Goal: Find specific page/section: Find specific page/section

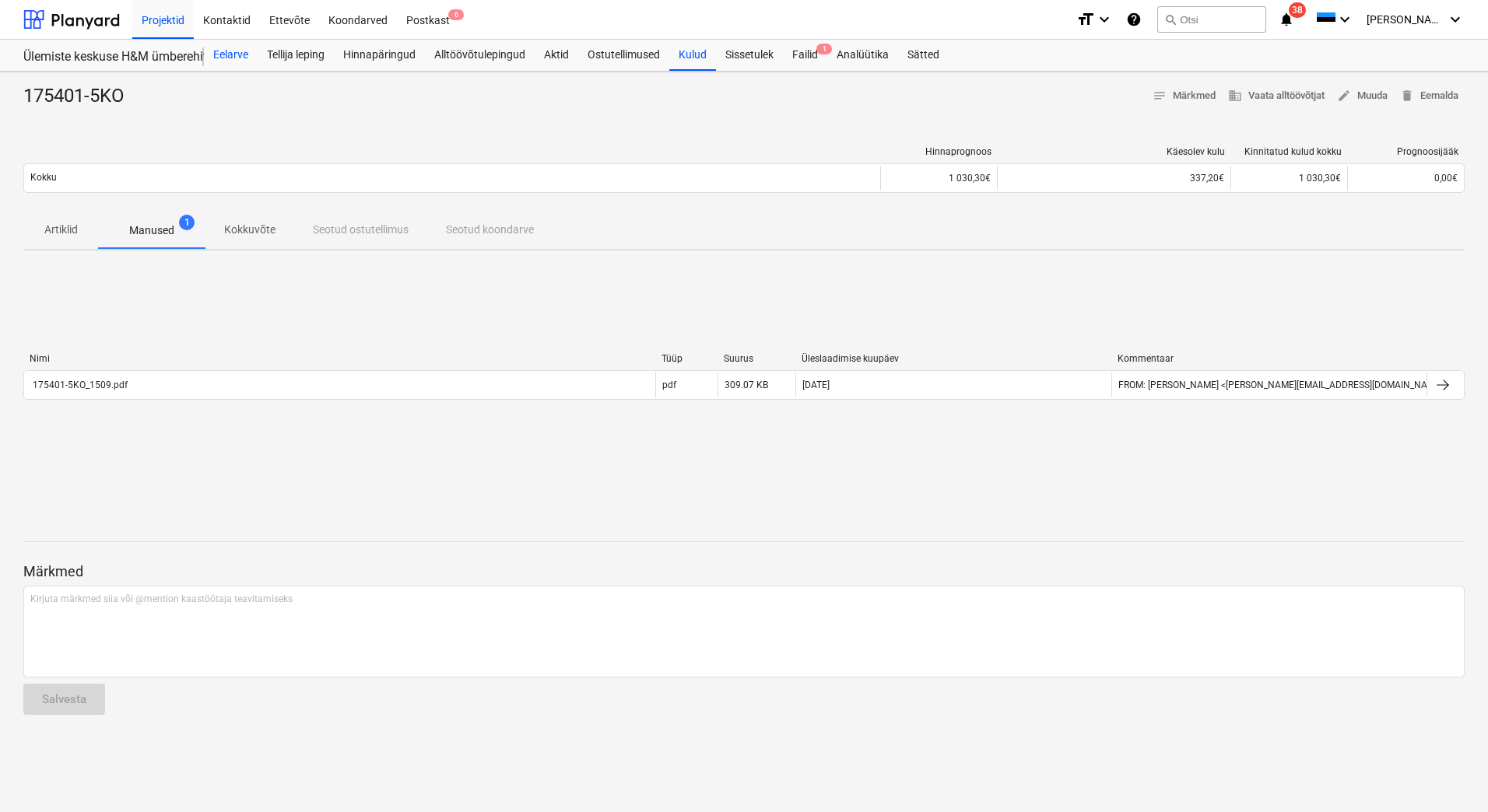
click at [228, 47] on div "Eelarve" at bounding box center [230, 54] width 54 height 31
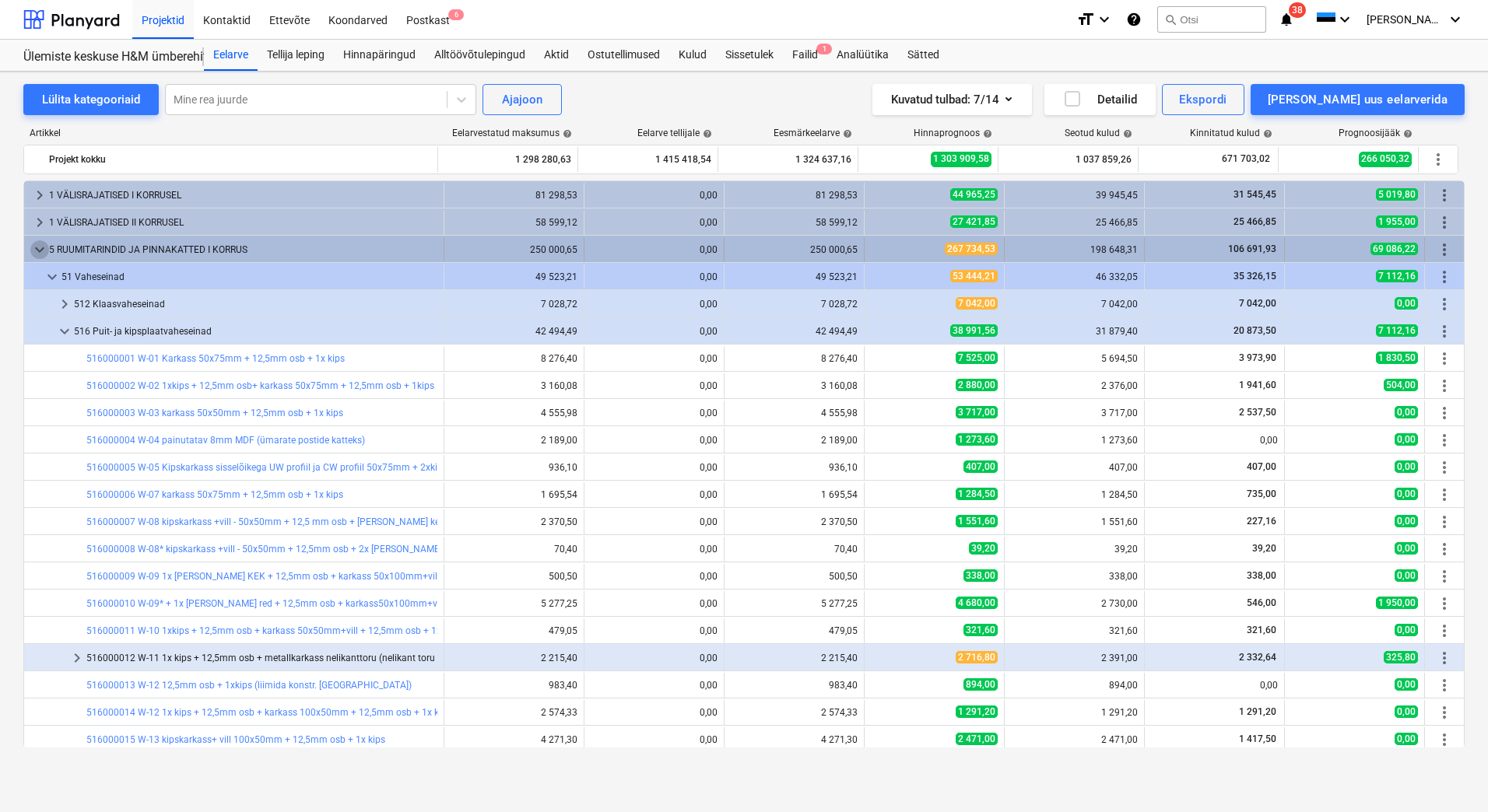
click at [40, 247] on span "keyboard_arrow_down" at bounding box center [40, 249] width 18 height 18
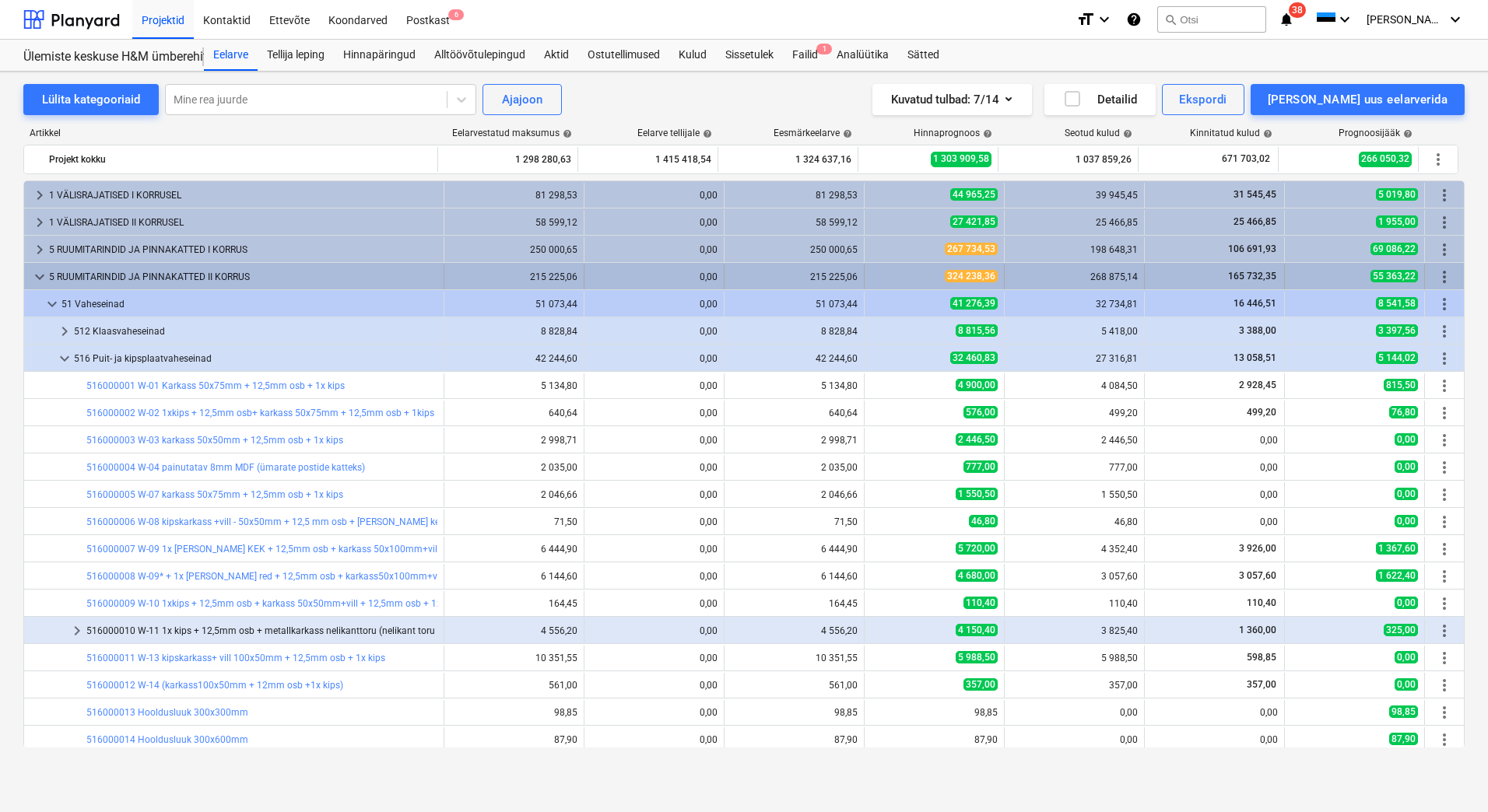
click at [40, 272] on span "keyboard_arrow_down" at bounding box center [40, 277] width 18 height 18
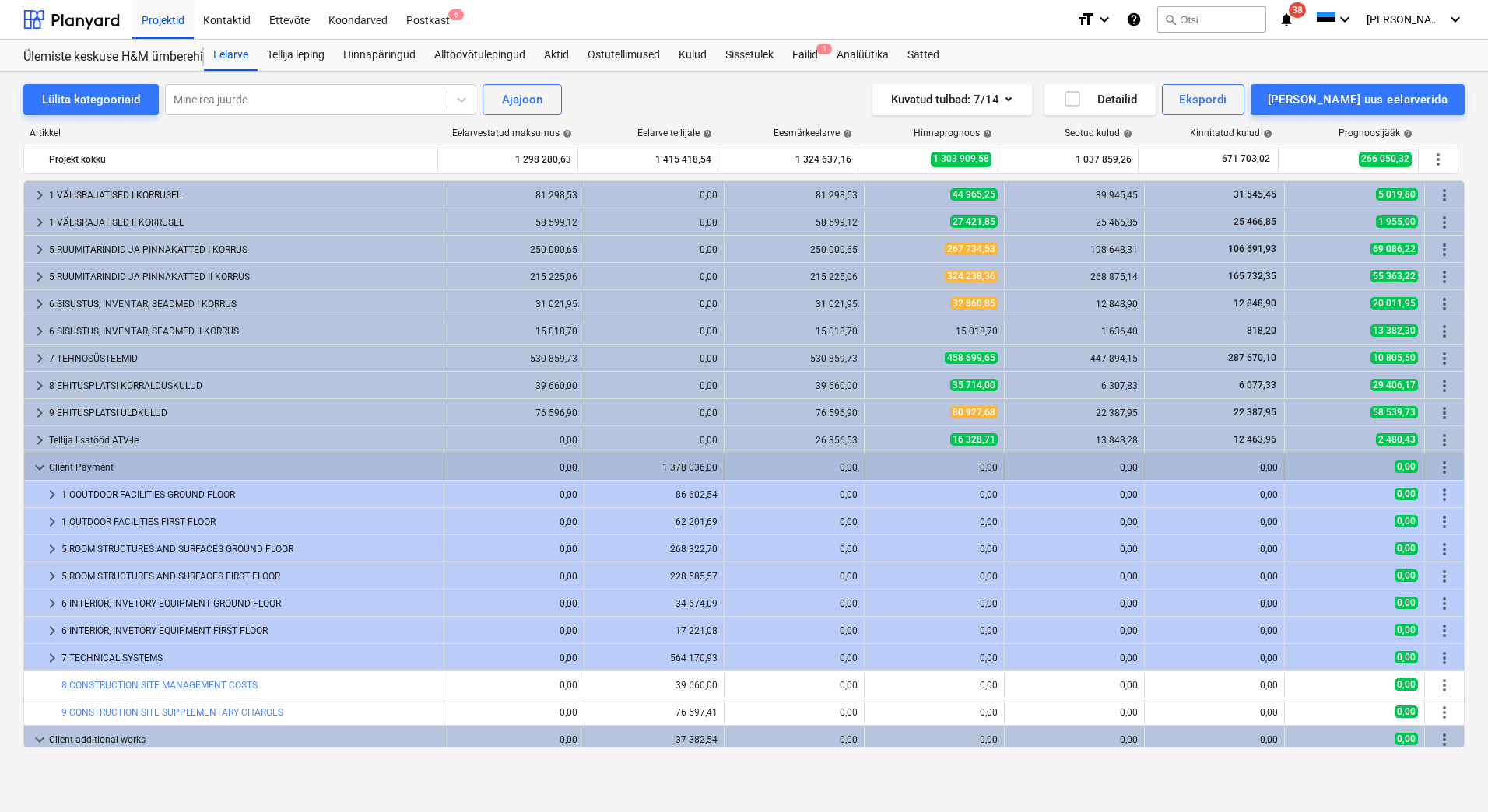
click at [37, 469] on span "keyboard_arrow_down" at bounding box center [40, 467] width 18 height 18
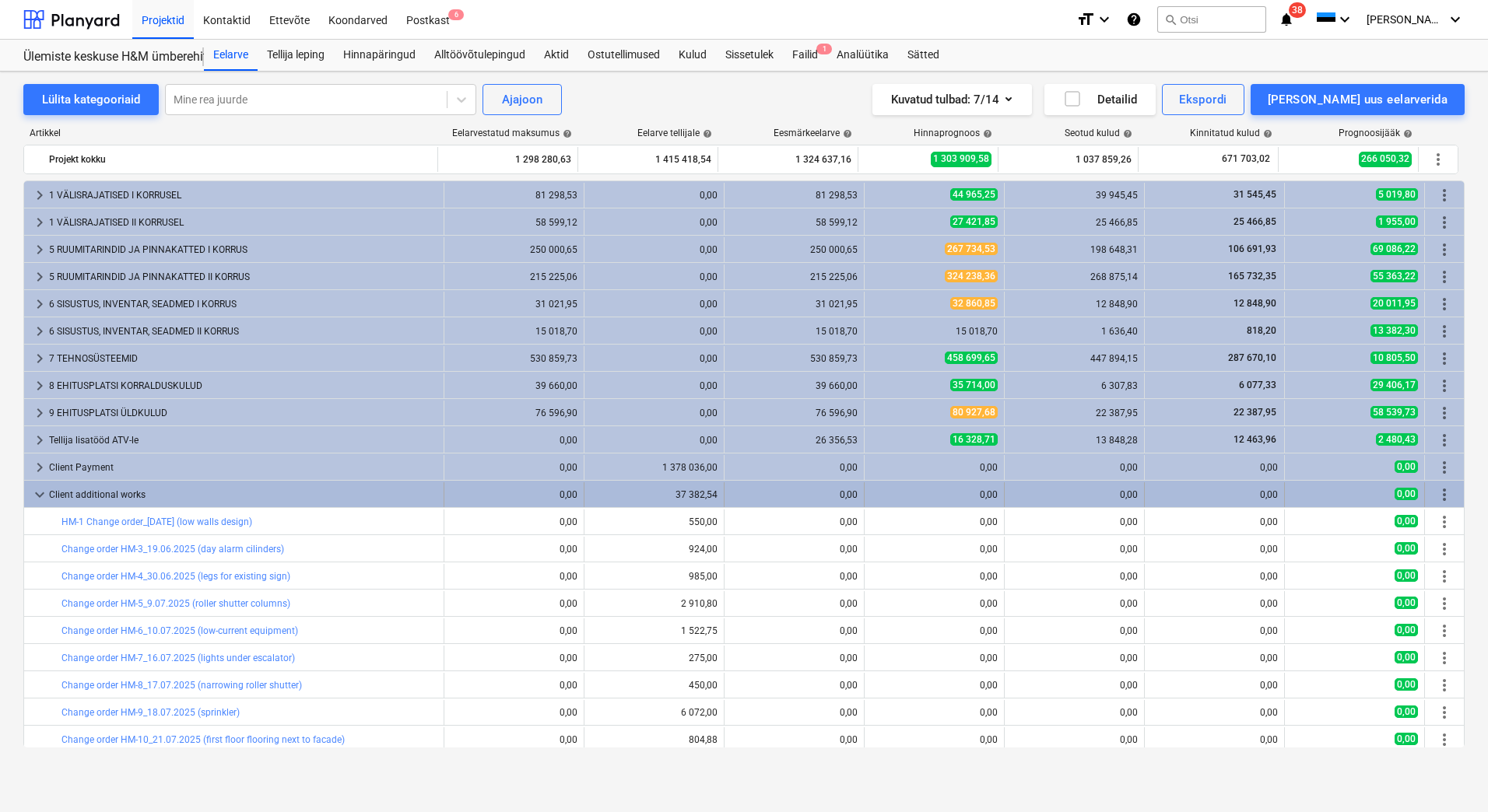
click at [37, 492] on span "keyboard_arrow_down" at bounding box center [40, 494] width 18 height 18
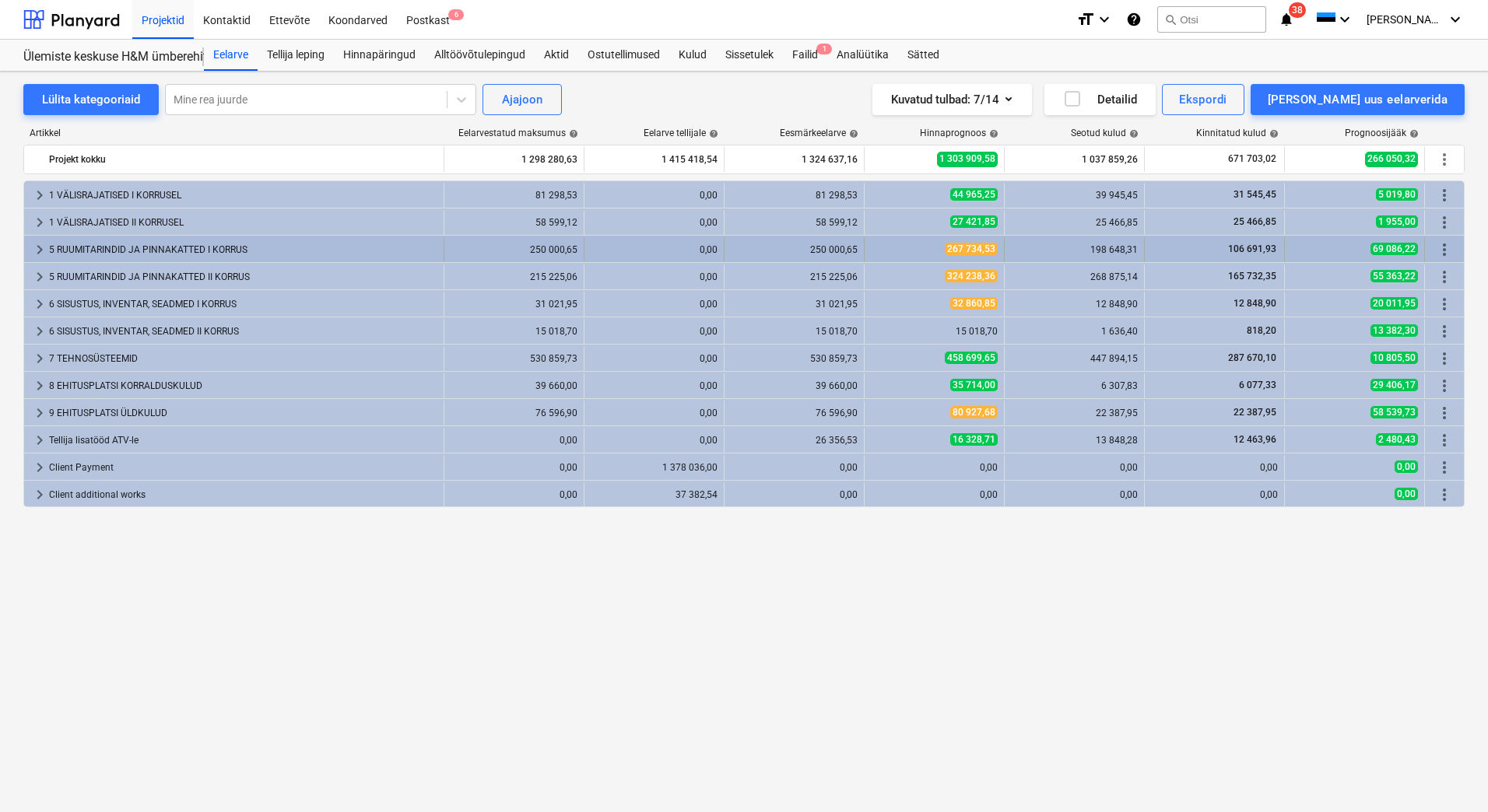
click at [45, 245] on span "keyboard_arrow_right" at bounding box center [40, 249] width 18 height 18
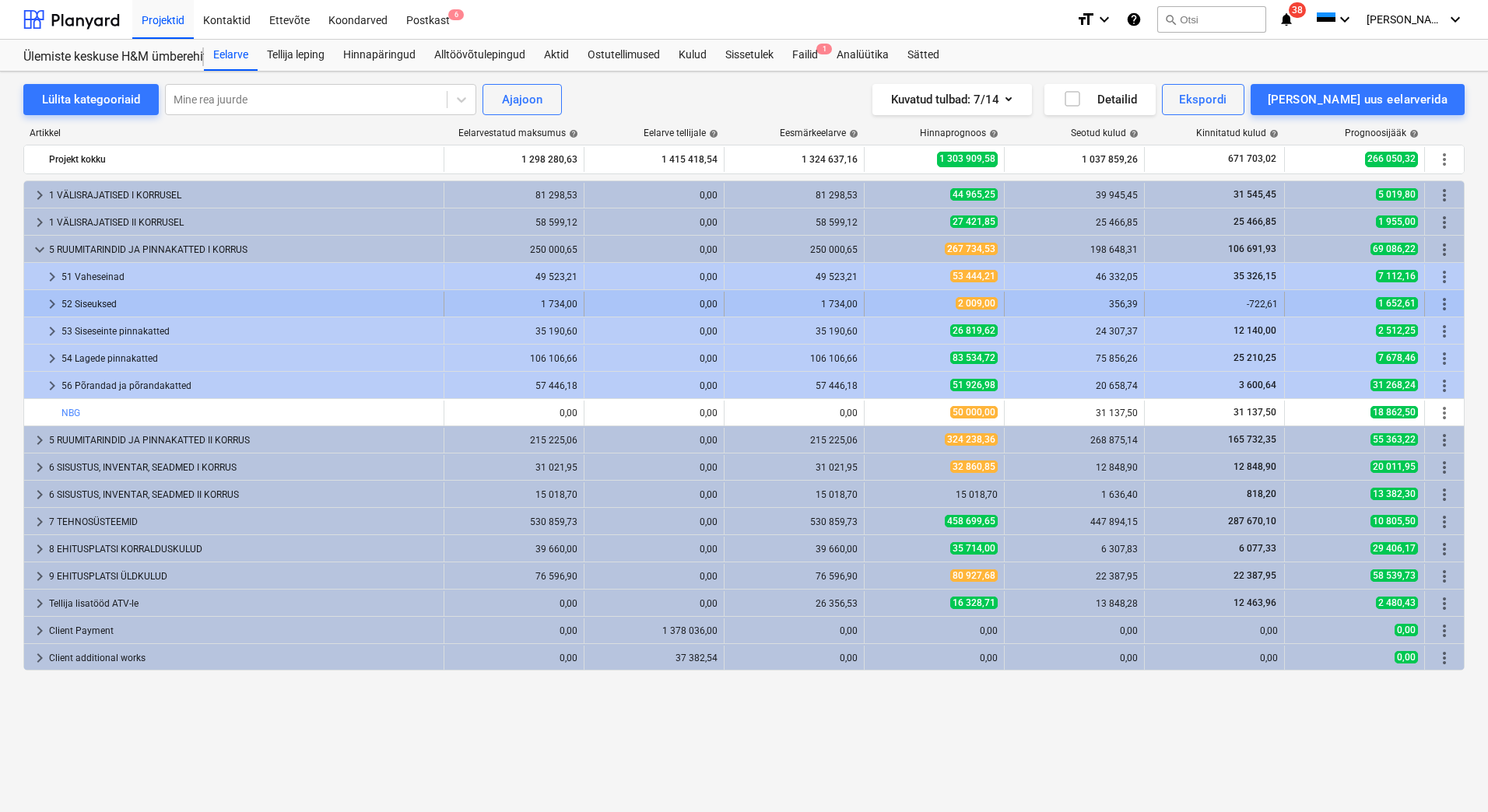
click at [51, 301] on span "keyboard_arrow_right" at bounding box center [52, 304] width 18 height 18
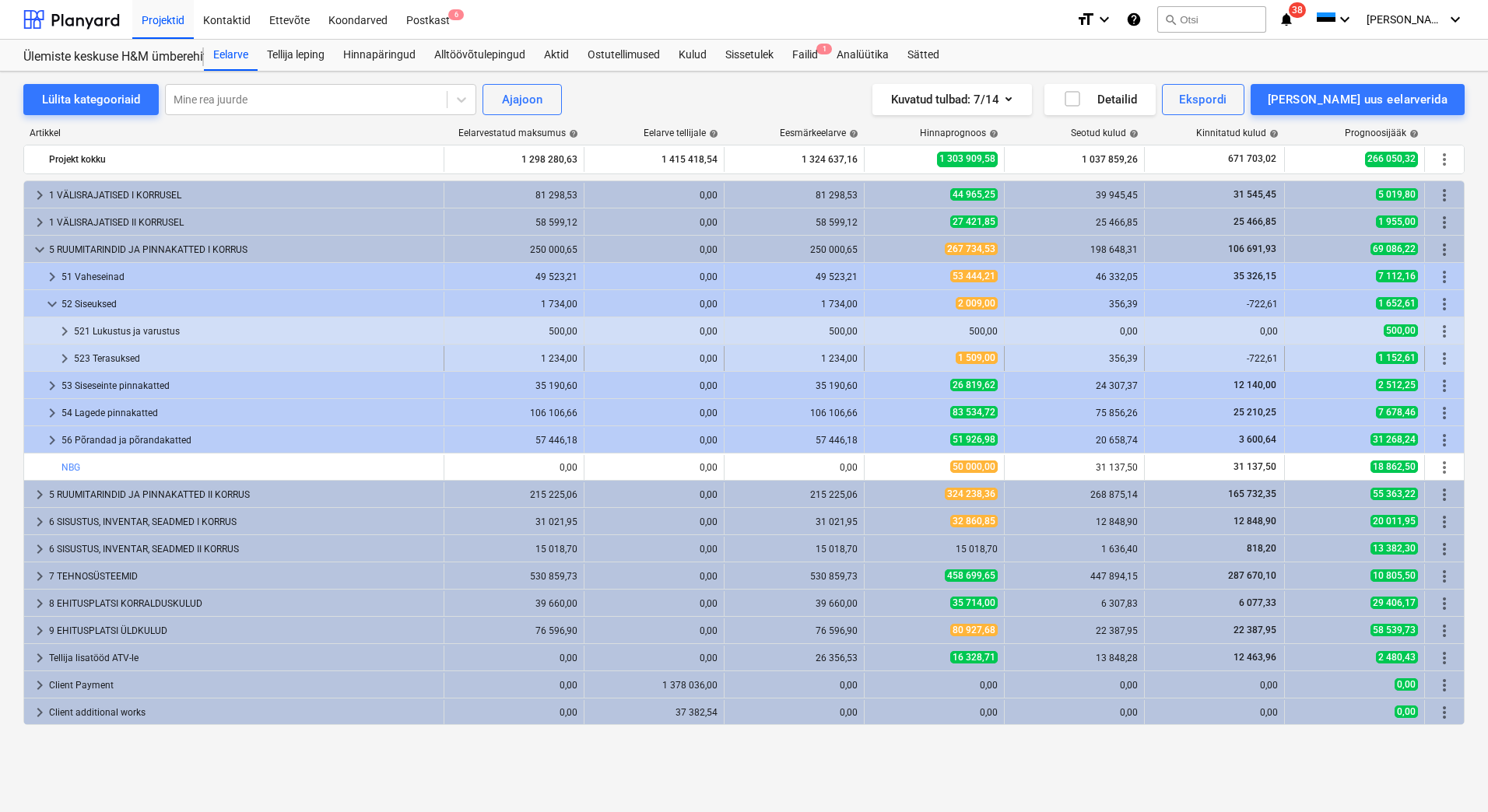
click at [61, 357] on span "keyboard_arrow_right" at bounding box center [64, 358] width 18 height 18
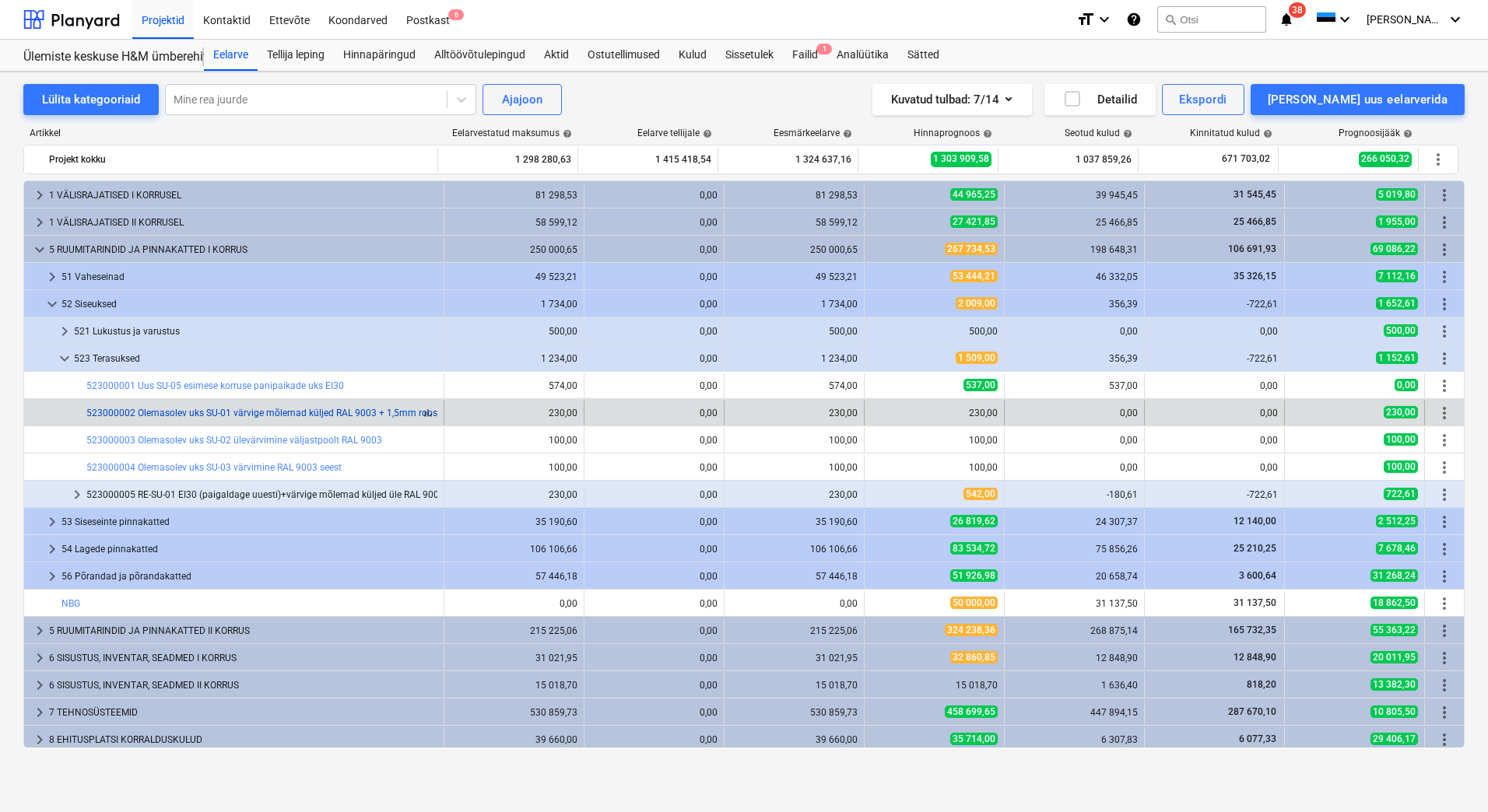
click at [410, 412] on link "523000002 Olemasolev uks SU-01 värvige mõlemad küljed RAL 9003 + 1,5mm roosteva…" at bounding box center [363, 413] width 555 height 11
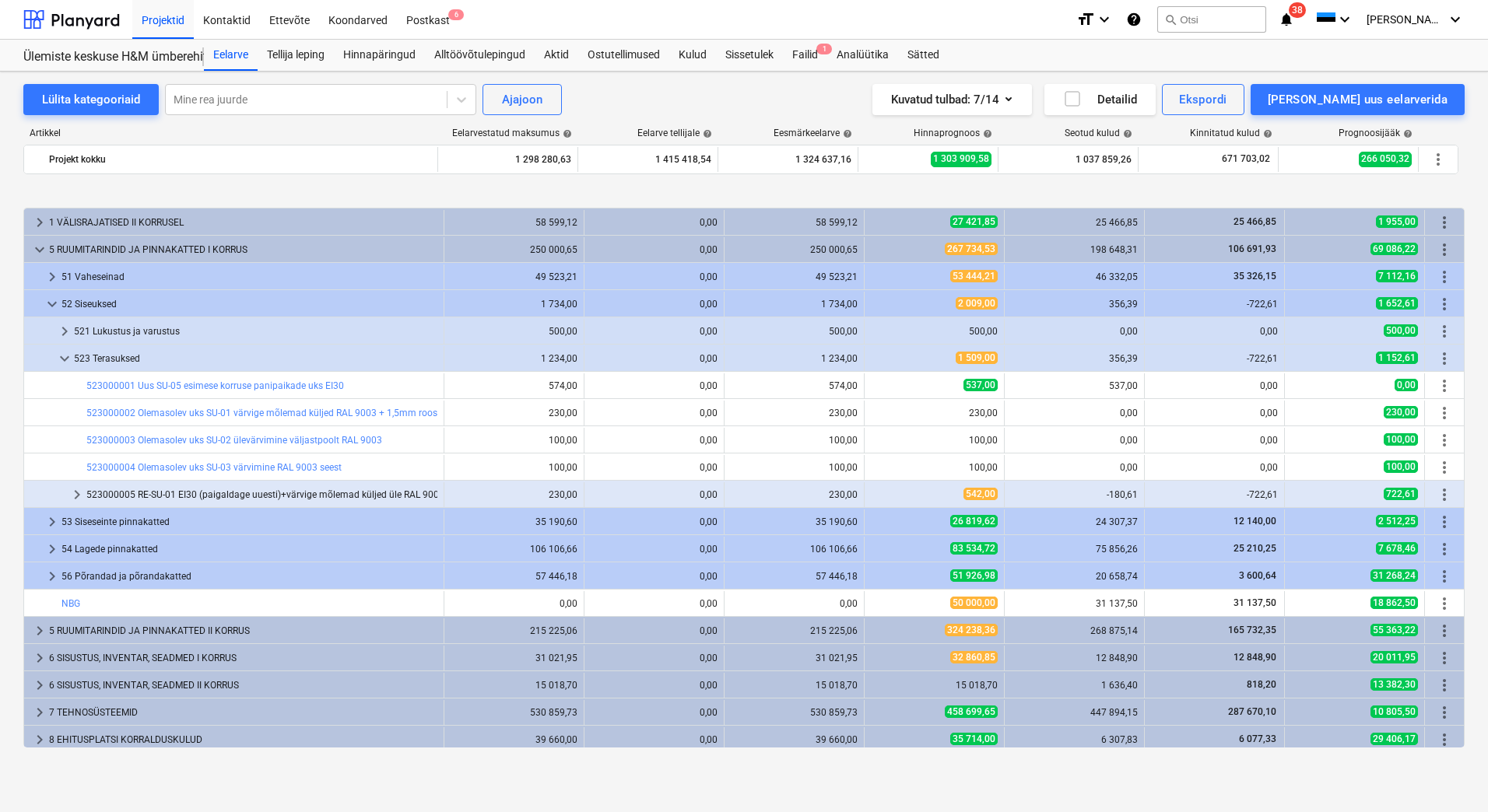
scroll to position [78, 0]
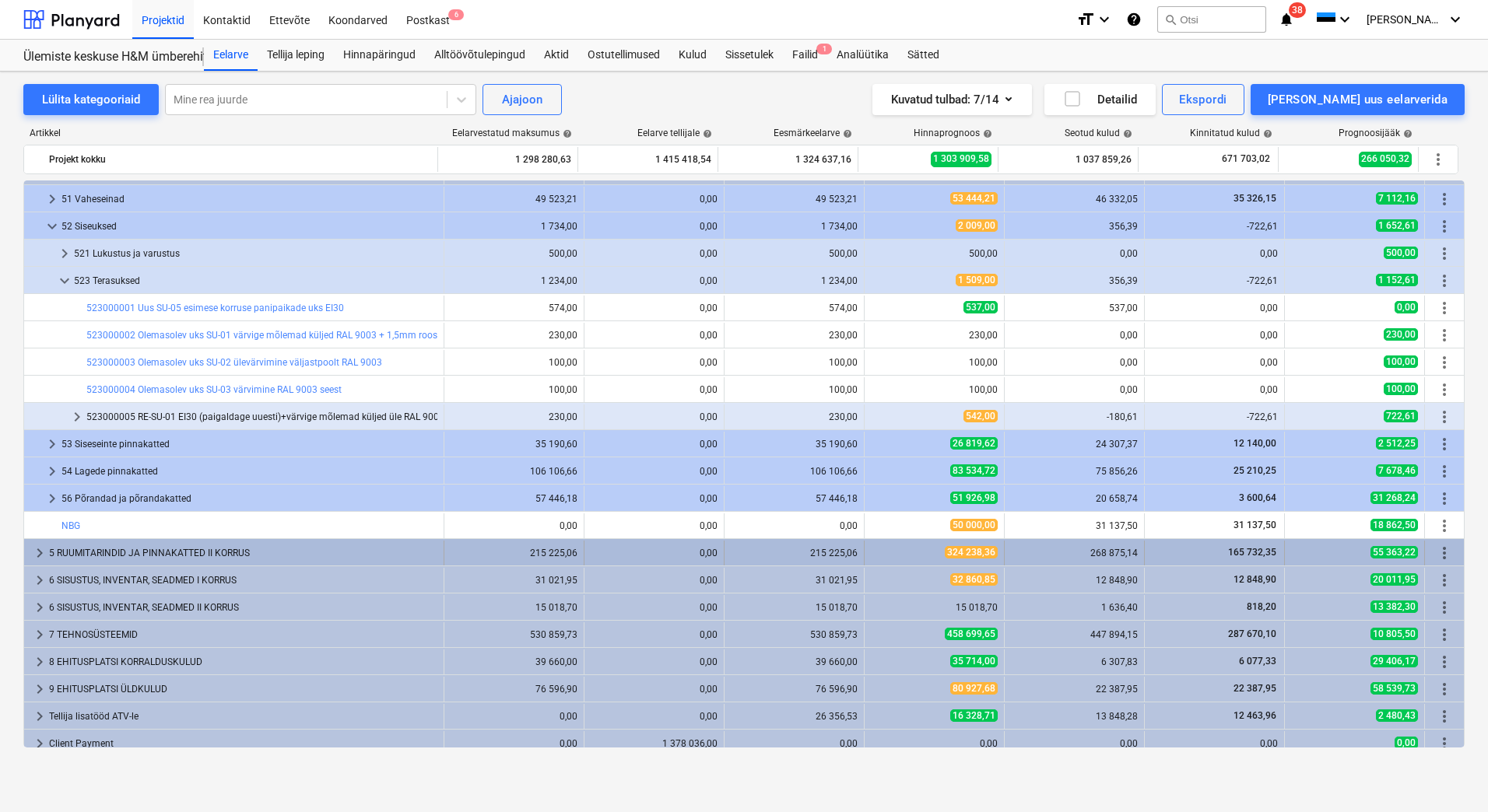
click at [41, 550] on span "keyboard_arrow_right" at bounding box center [40, 553] width 18 height 18
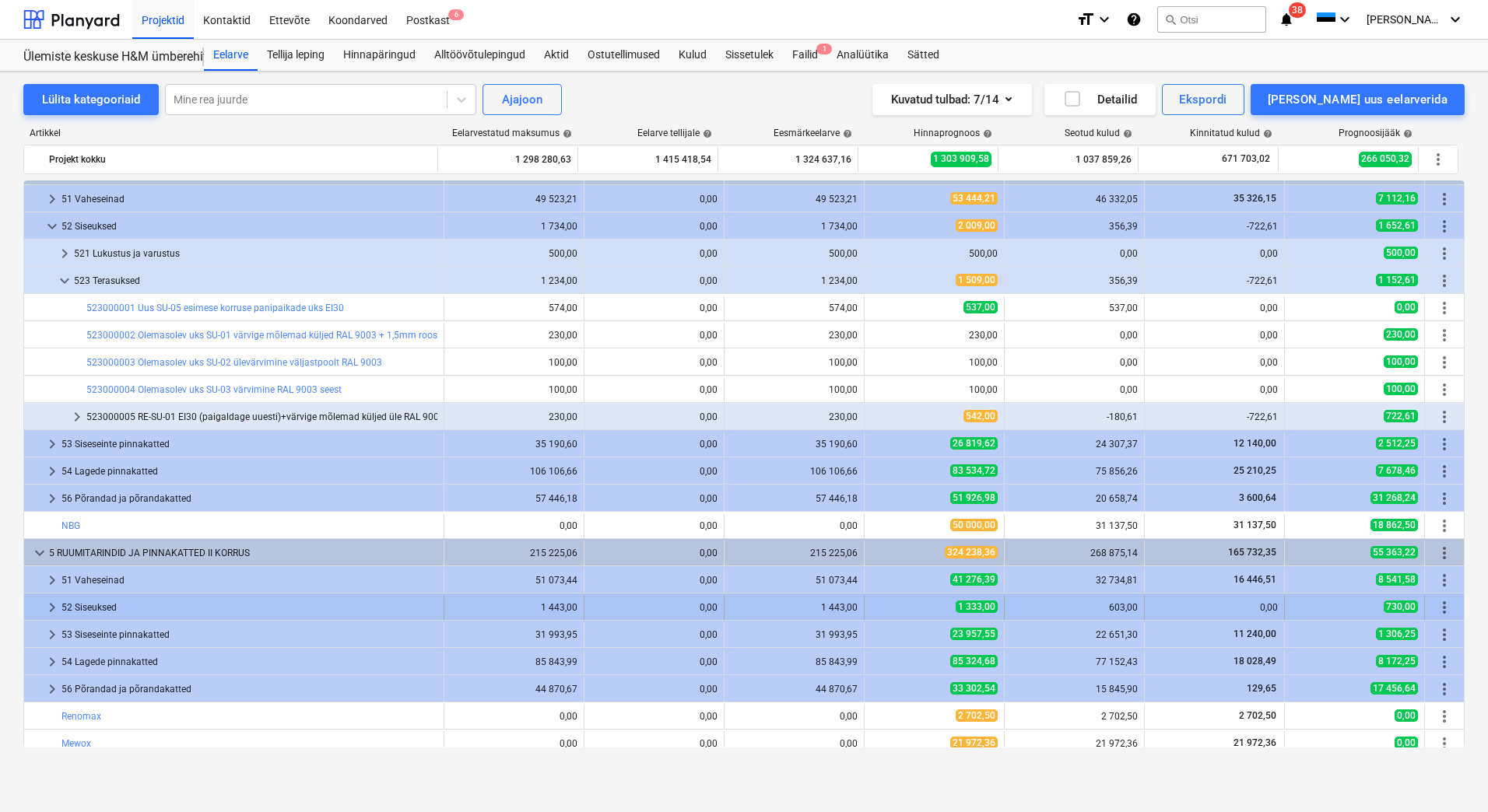
click at [48, 604] on span "keyboard_arrow_right" at bounding box center [52, 607] width 18 height 18
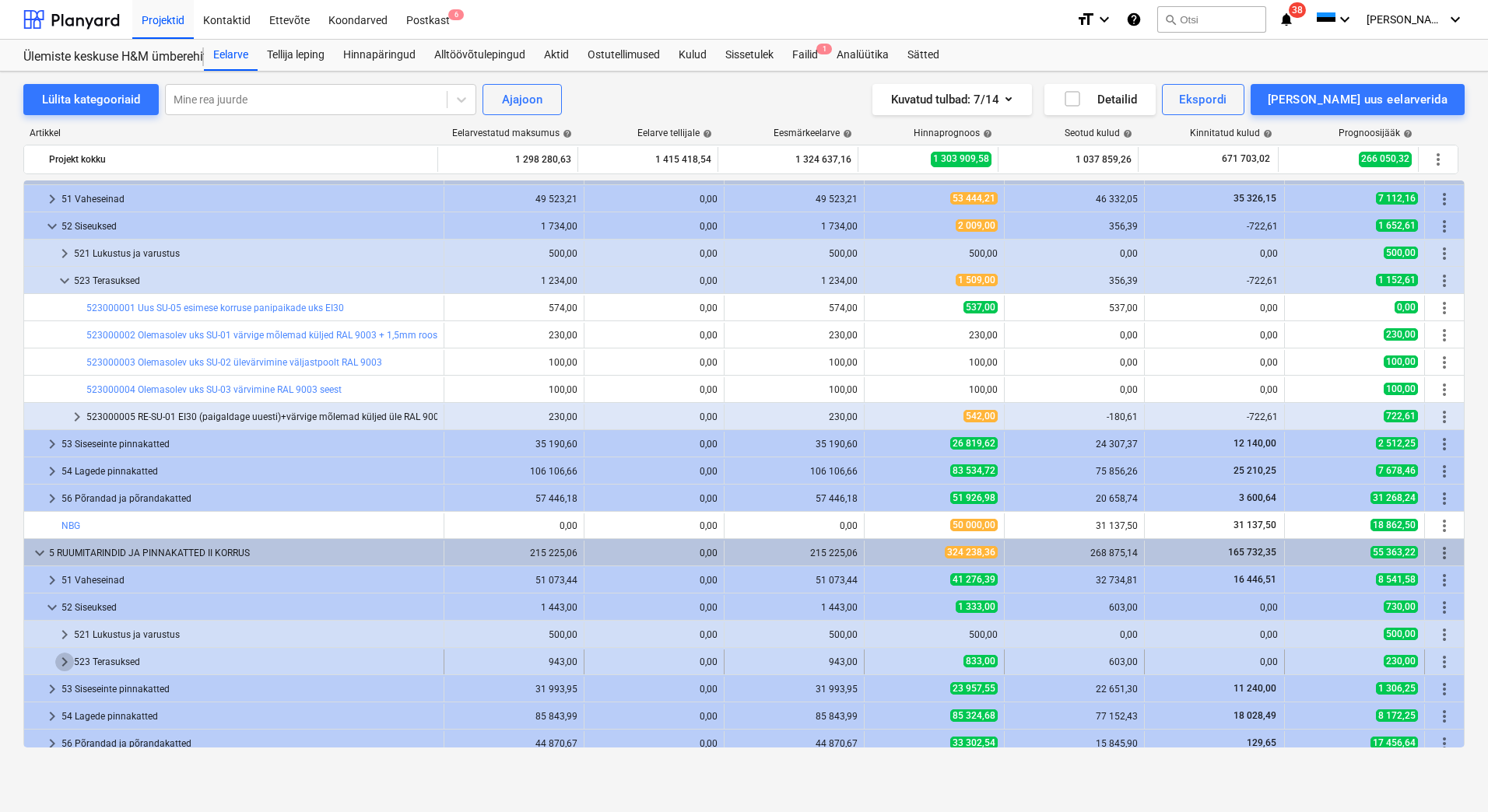
click at [62, 663] on span "keyboard_arrow_right" at bounding box center [64, 662] width 18 height 18
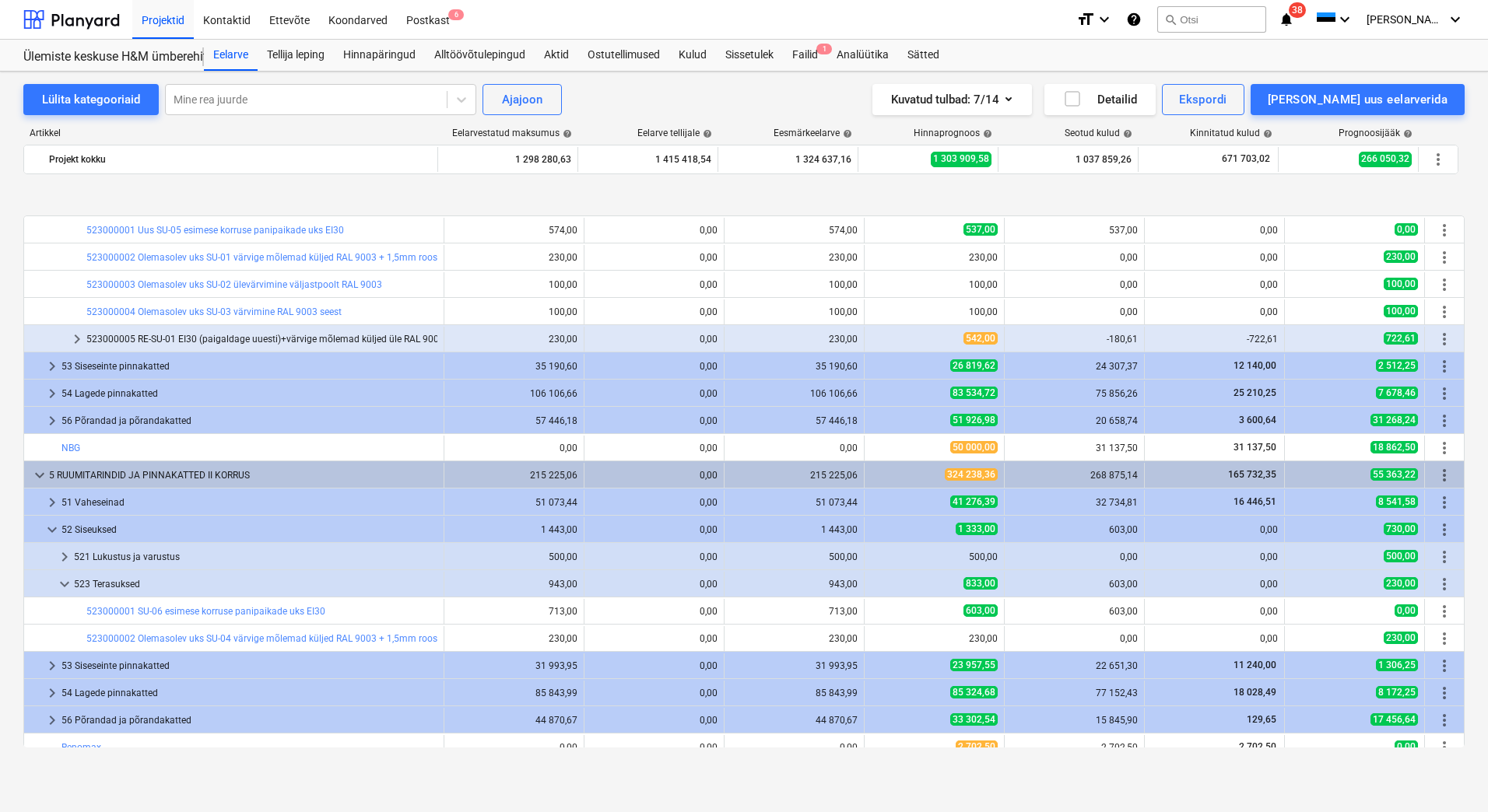
scroll to position [234, 0]
